Goal: Information Seeking & Learning: Learn about a topic

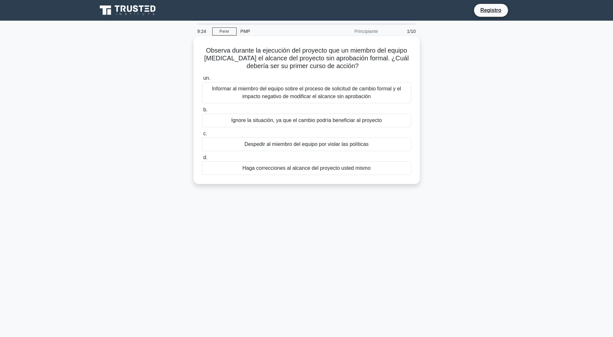
click at [353, 96] on div "Informar al miembro del equipo sobre el proceso de solicitud de cambio formal y…" at bounding box center [306, 92] width 209 height 21
click at [202, 80] on input "un. Informar al miembro del equipo sobre el proceso de solicitud de cambio form…" at bounding box center [202, 78] width 0 height 4
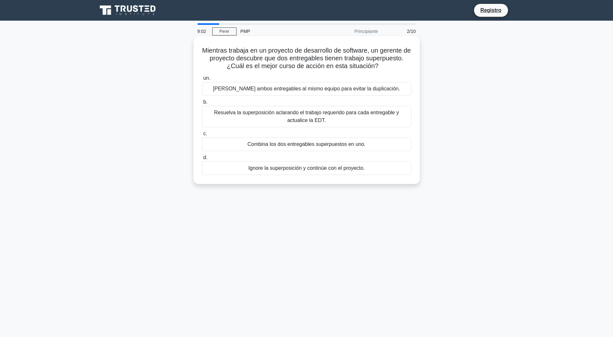
click at [315, 119] on div "Resuelva la superposición aclarando el trabajo requerido para cada entregable y…" at bounding box center [306, 116] width 209 height 21
click at [202, 104] on input "b. Resuelva la superposición aclarando el trabajo requerido para cada entregabl…" at bounding box center [202, 102] width 0 height 4
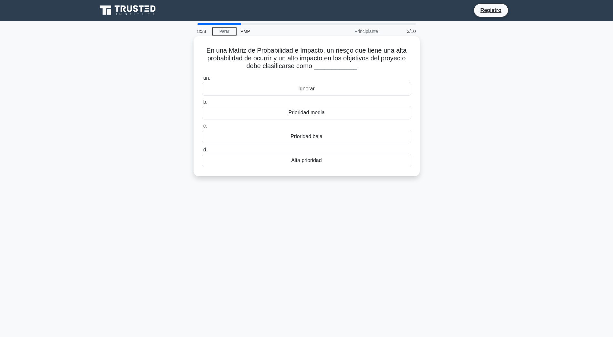
click at [310, 160] on div "Alta prioridad" at bounding box center [306, 161] width 209 height 14
click at [202, 152] on input "d. Alta prioridad" at bounding box center [202, 150] width 0 height 4
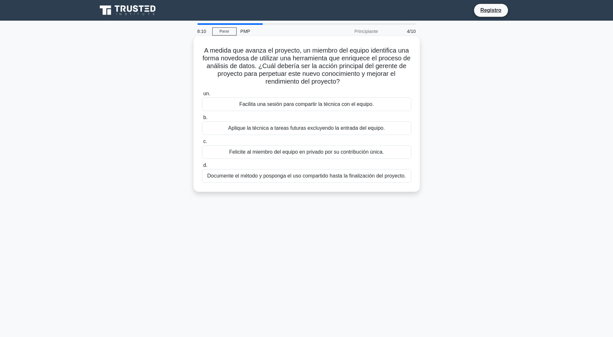
click at [285, 104] on div "Facilita una sesión para compartir la técnica con el equipo." at bounding box center [306, 105] width 209 height 14
click at [202, 96] on input "un. Facilita una sesión para compartir la técnica con el equipo." at bounding box center [202, 94] width 0 height 4
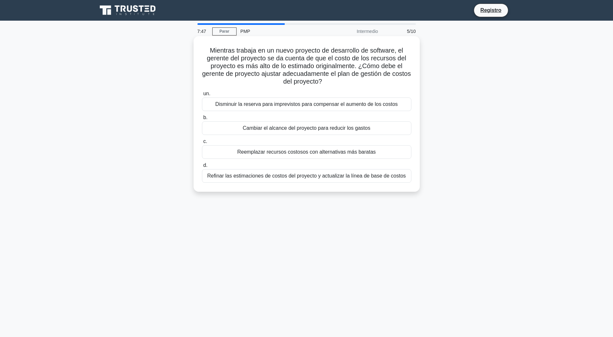
click at [347, 179] on div "Refinar las estimaciones de costos del proyecto y actualizar la línea de base d…" at bounding box center [306, 176] width 209 height 14
click at [202, 168] on input "d. Refinar las estimaciones de costos del proyecto y actualizar la línea de bas…" at bounding box center [202, 165] width 0 height 4
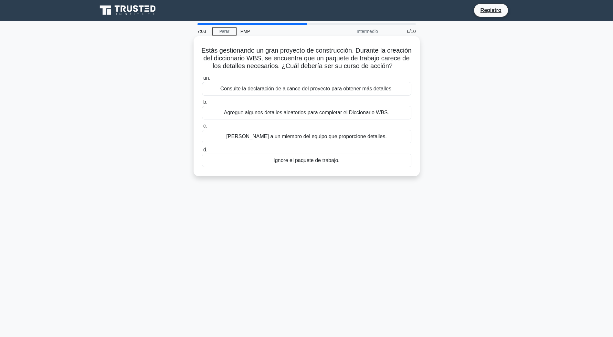
click at [321, 96] on div "Consulte la declaración de alcance del proyecto para obtener más detalles." at bounding box center [306, 89] width 209 height 14
click at [202, 80] on input "un. Consulte la declaración de alcance del proyecto para obtener más detalles." at bounding box center [202, 78] width 0 height 4
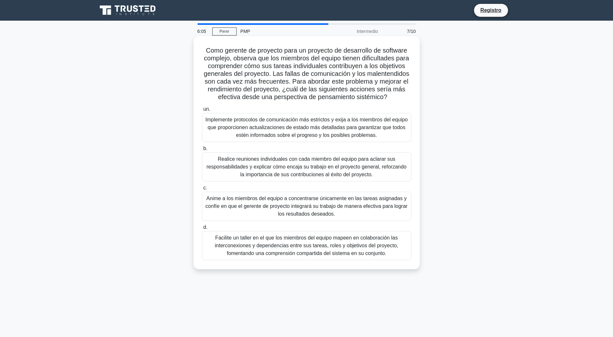
click at [300, 206] on div "Anime a los miembros del equipo a concentrarse únicamente en las tareas asignad…" at bounding box center [306, 206] width 209 height 29
click at [202, 190] on input "c. Anime a los miembros del equipo a concentrarse únicamente en las tareas asig…" at bounding box center [202, 188] width 0 height 4
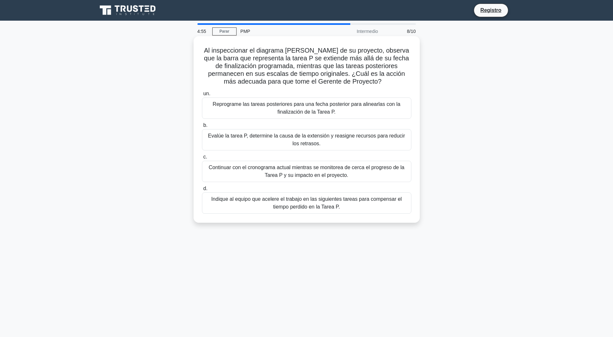
click at [358, 143] on div "Evalúe la tarea P, determine la causa de la extensión y reasigne recursos para …" at bounding box center [306, 139] width 209 height 21
click at [202, 128] on input "b. Evalúe la tarea P, determine la causa de la extensión y reasigne recursos pa…" at bounding box center [202, 125] width 0 height 4
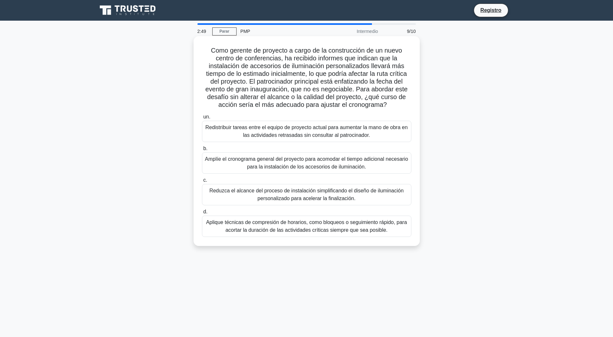
click at [314, 131] on div "Redistribuir tareas entre el equipo de proyecto actual para aumentar la mano de…" at bounding box center [306, 131] width 209 height 21
click at [202, 119] on input "un. Redistribuir tareas entre el equipo de proyecto actual para aumentar la man…" at bounding box center [202, 117] width 0 height 4
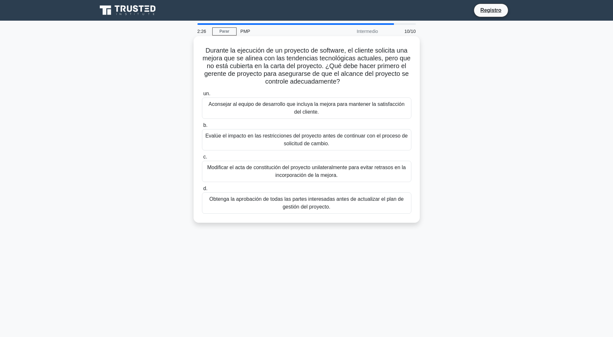
click at [308, 114] on div "Aconsejar al equipo de desarrollo que incluya la mejora para mantener la satisf…" at bounding box center [306, 108] width 209 height 21
click at [202, 96] on input "un. Aconsejar al equipo de desarrollo que incluya la mejora para mantener la sa…" at bounding box center [202, 94] width 0 height 4
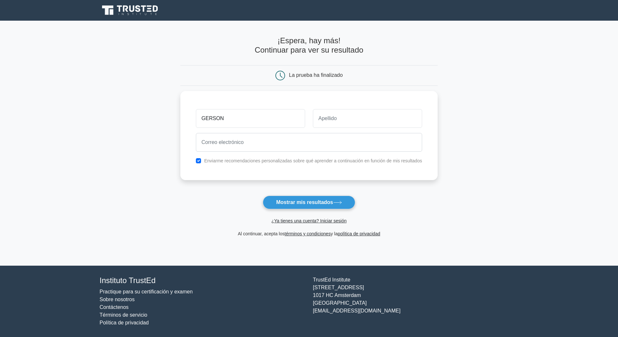
type input "GERSON"
type input "ALEGRIA"
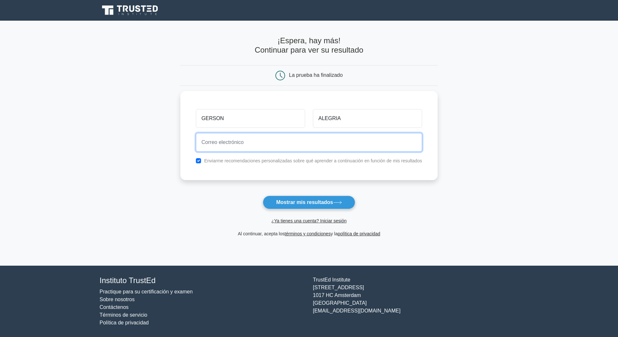
type input "c"
type input "g"
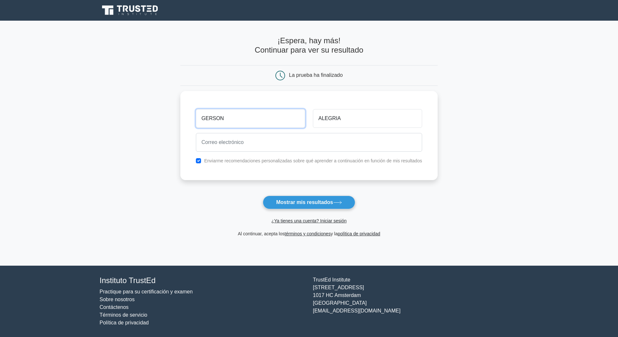
drag, startPoint x: 229, startPoint y: 116, endPoint x: 169, endPoint y: 119, distance: 60.1
click at [169, 119] on main "¡Espera, hay más! Continuar para ver su resultado La prueba ha finalizado GERSON" at bounding box center [309, 143] width 618 height 245
type input "CESAR"
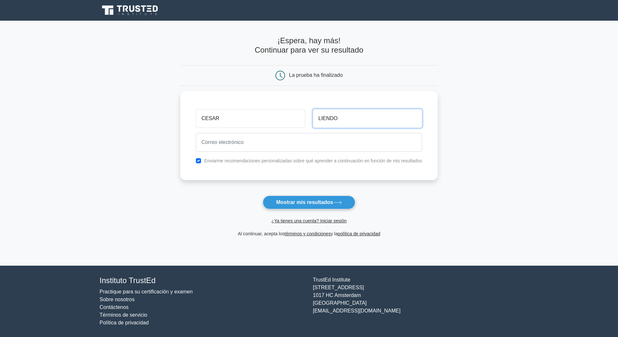
type input "LIENDO FERNÁNDEZ"
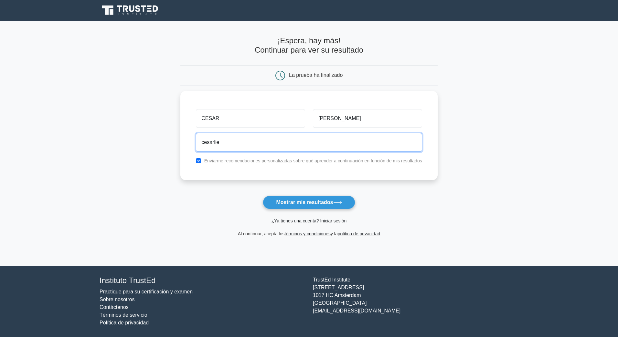
type input "cesarliefer@hotmail.com"
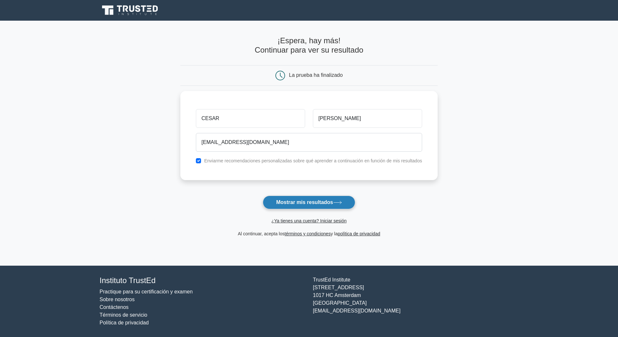
click at [314, 204] on font "Mostrar mis resultados" at bounding box center [304, 202] width 57 height 5
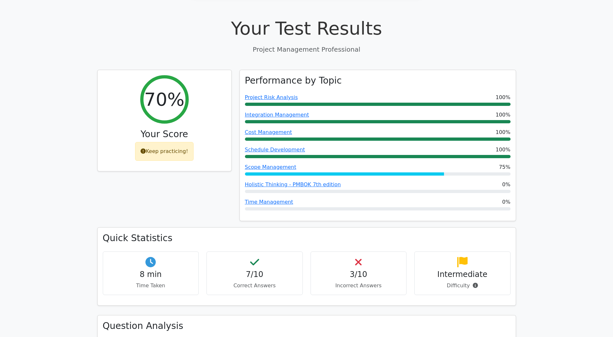
scroll to position [226, 0]
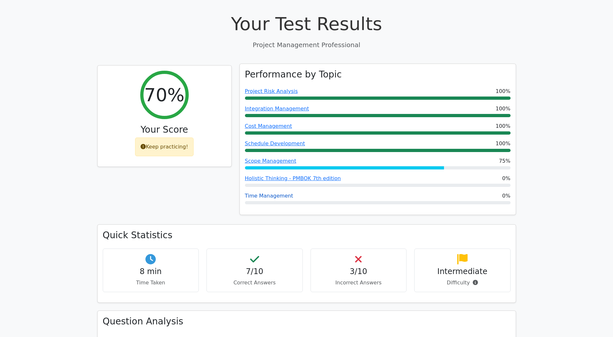
click at [273, 193] on link "Time Management" at bounding box center [269, 196] width 48 height 6
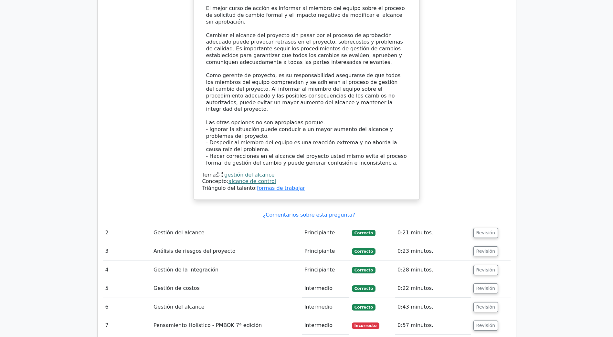
scroll to position [775, 0]
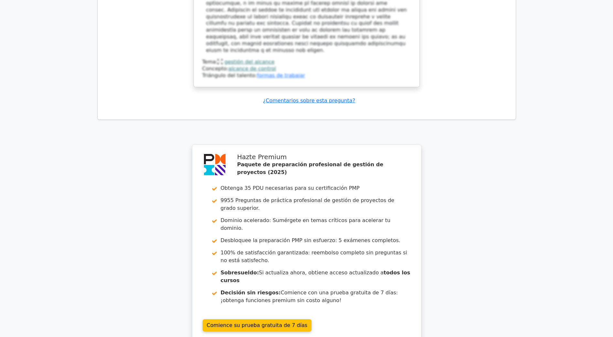
scroll to position [1421, 0]
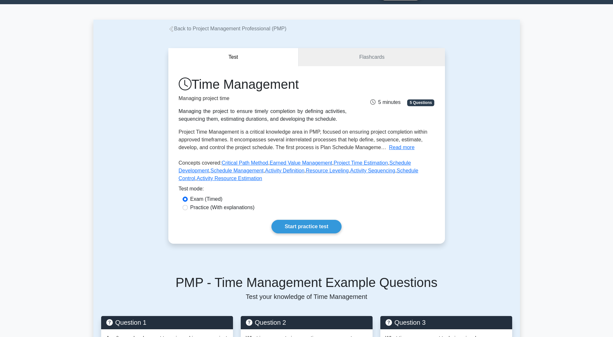
scroll to position [32, 0]
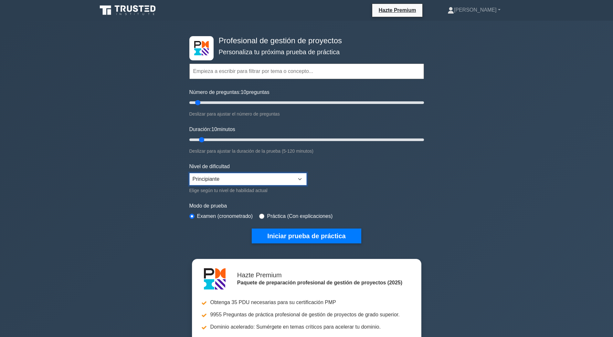
click at [298, 177] on select "Principiante Intermedio Experto" at bounding box center [247, 179] width 117 height 12
select select "expert"
click at [189, 173] on select "Principiante Intermedio Experto" at bounding box center [247, 179] width 117 height 12
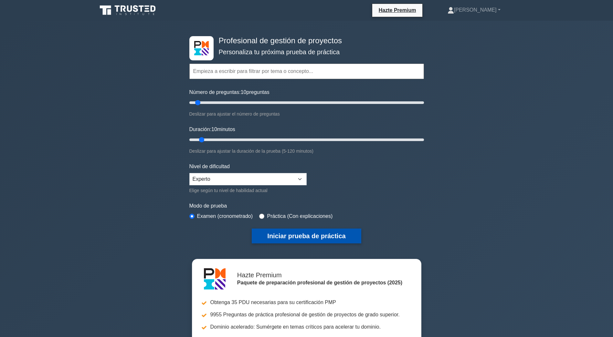
click at [303, 235] on button "Iniciar prueba de práctica" at bounding box center [306, 236] width 109 height 15
